Goal: Transaction & Acquisition: Book appointment/travel/reservation

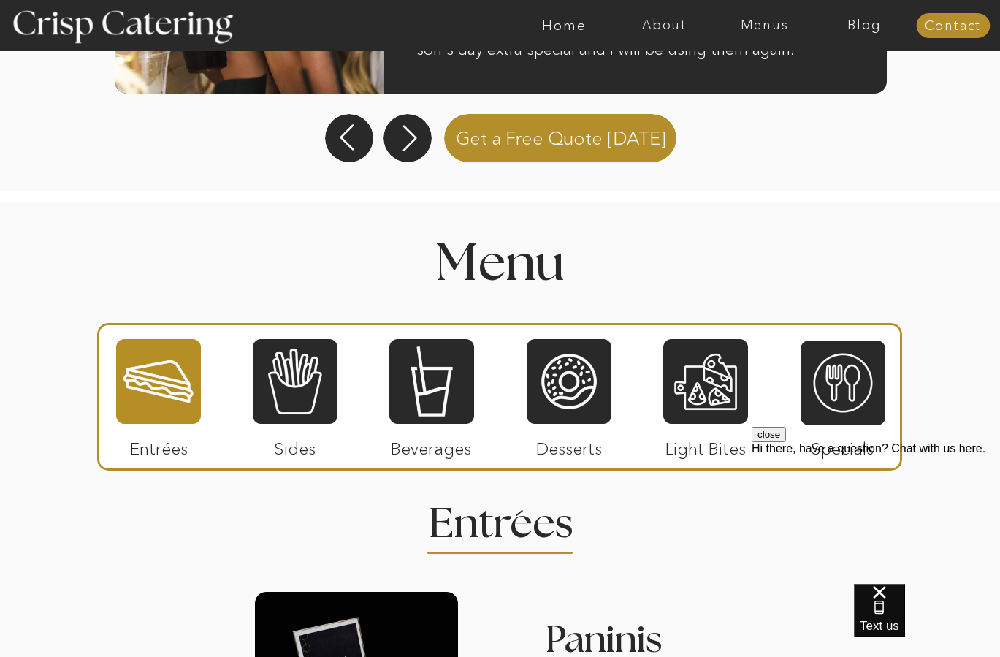
scroll to position [1534, 0]
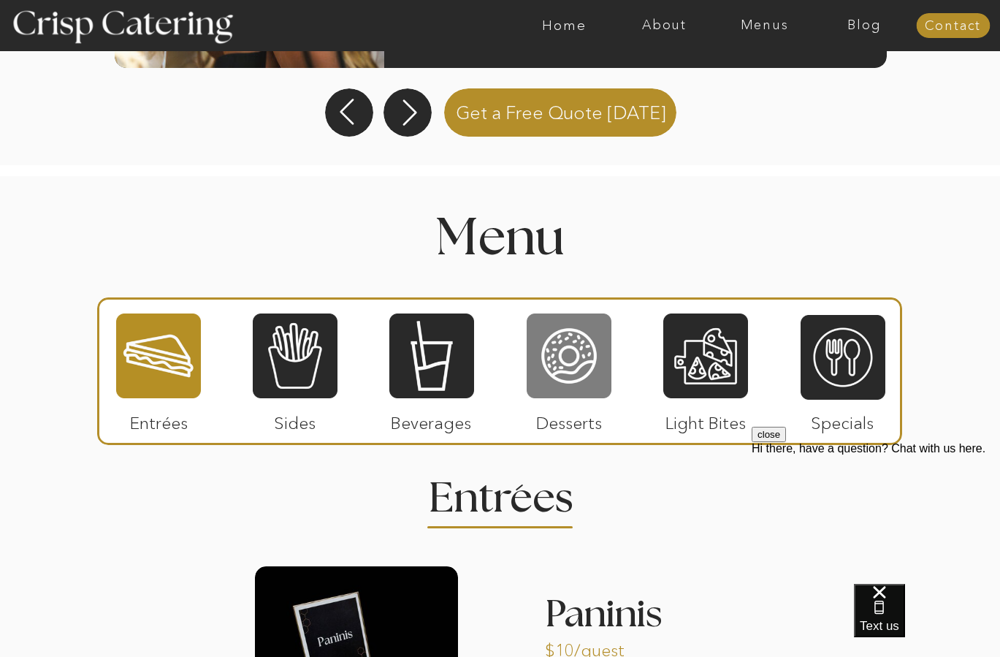
click at [578, 374] on div at bounding box center [569, 356] width 85 height 88
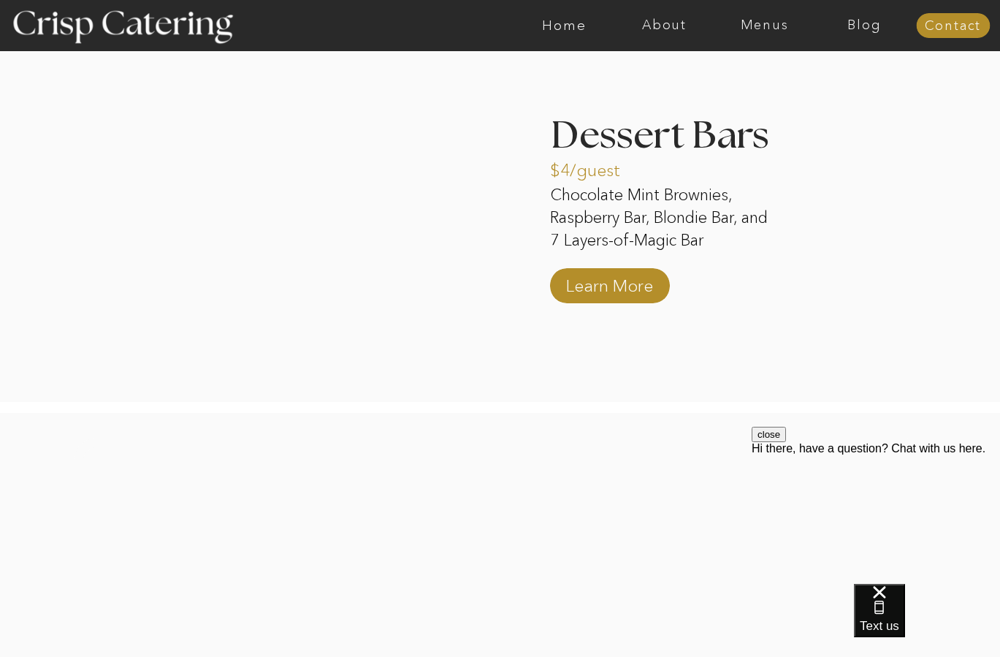
scroll to position [2543, 0]
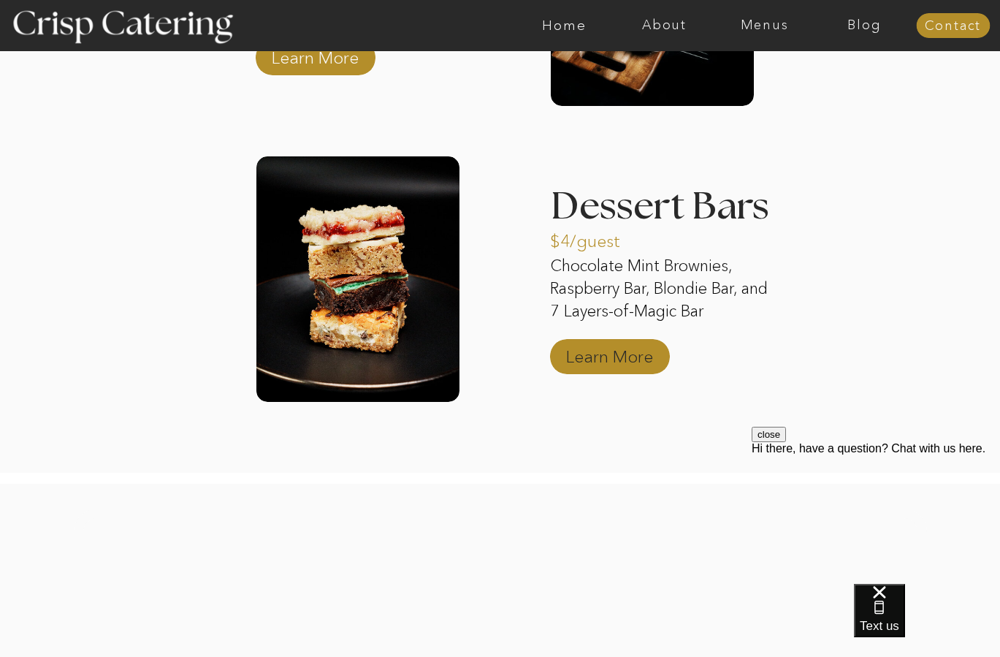
click at [585, 367] on p "Learn More" at bounding box center [609, 353] width 97 height 42
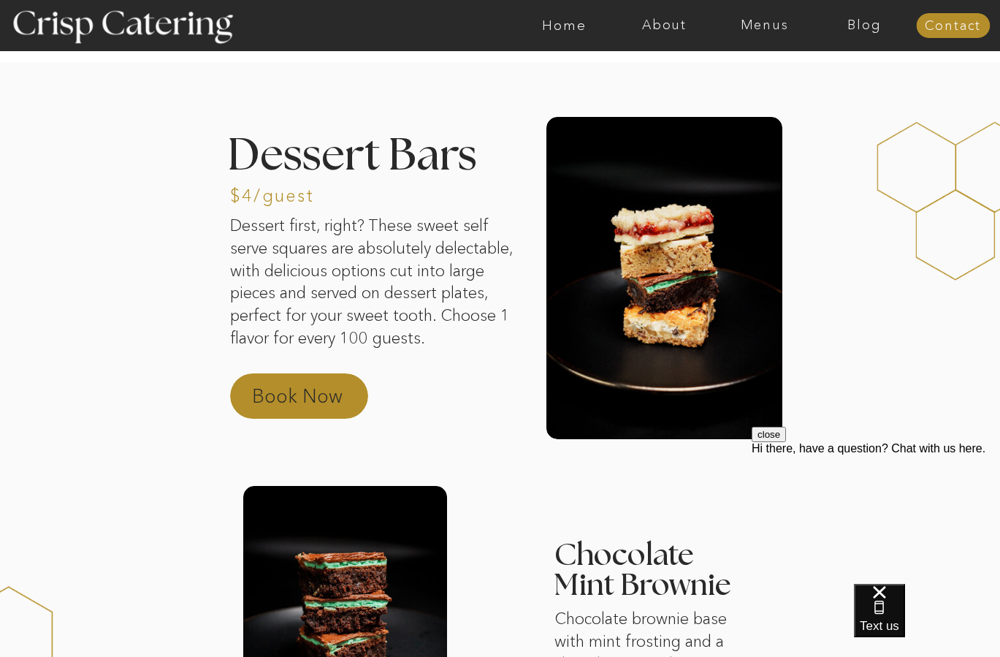
click at [313, 407] on p "Book Now" at bounding box center [316, 400] width 129 height 35
